Goal: Find specific page/section: Find specific page/section

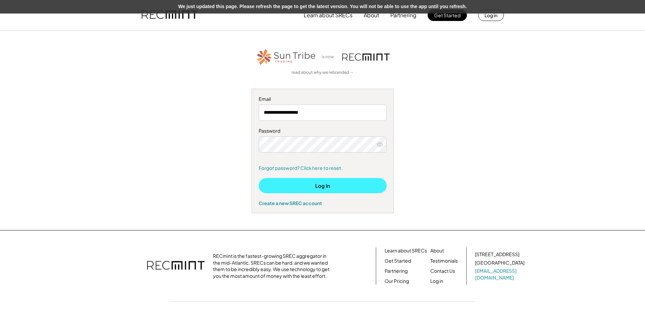
drag, startPoint x: 333, startPoint y: 187, endPoint x: 378, endPoint y: 39, distance: 153.9
click at [333, 187] on button "Log In" at bounding box center [323, 185] width 128 height 15
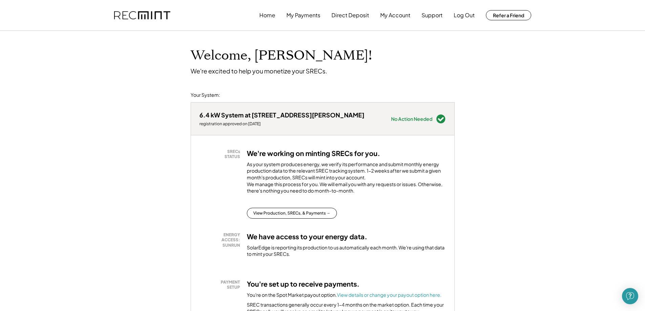
scroll to position [68, 0]
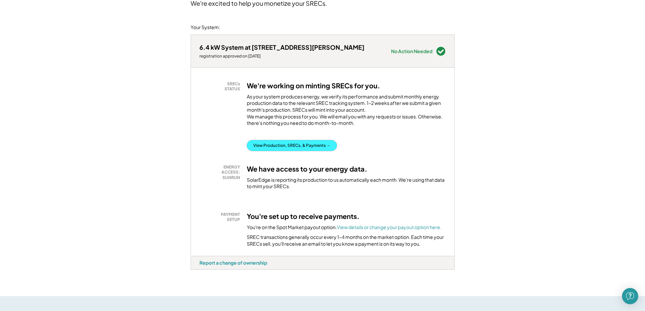
click at [261, 149] on button "View Production, SRECs, & Payments →" at bounding box center [292, 145] width 90 height 11
